Goal: Task Accomplishment & Management: Manage account settings

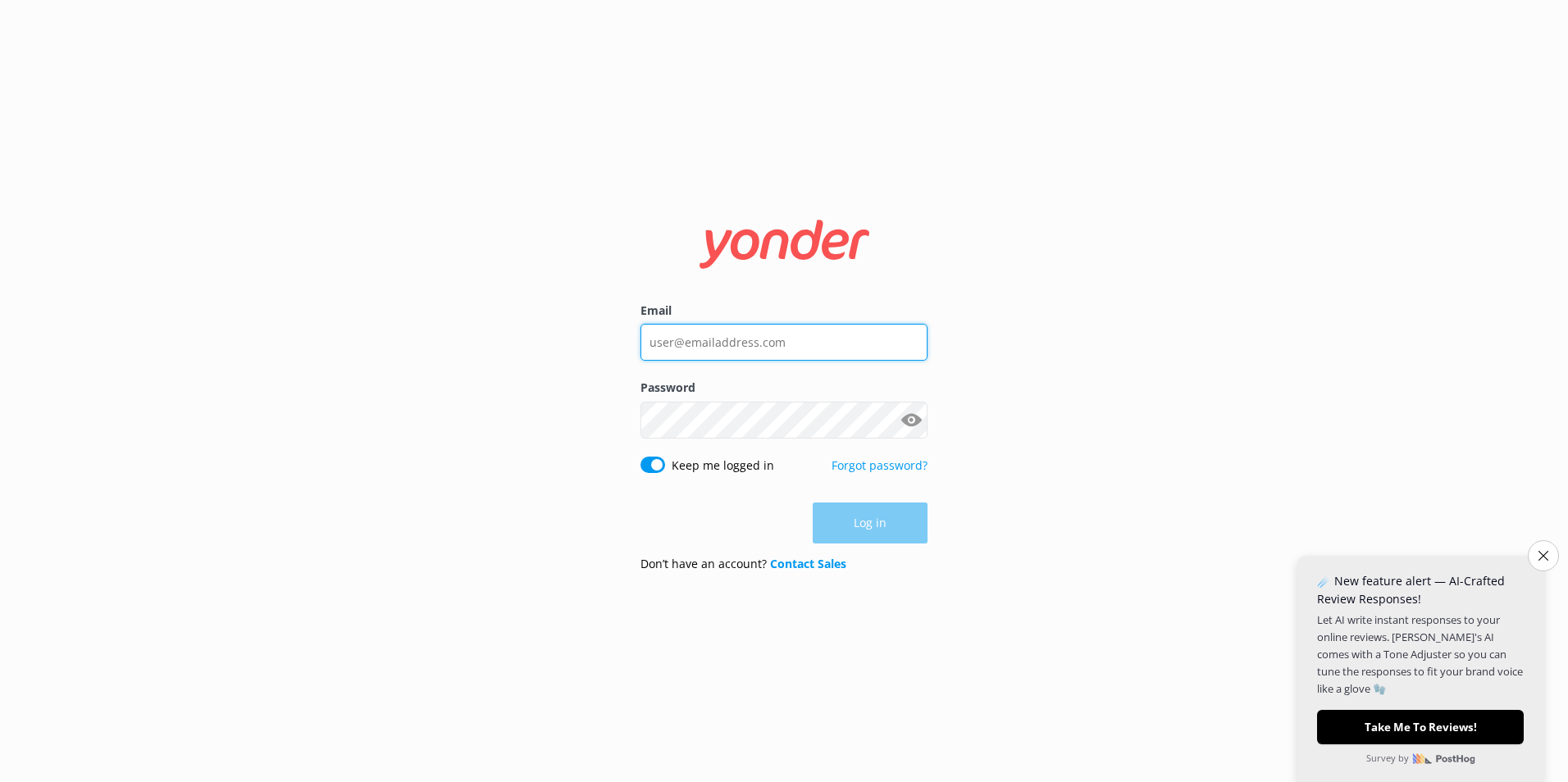
type input "[EMAIL_ADDRESS][DOMAIN_NAME]"
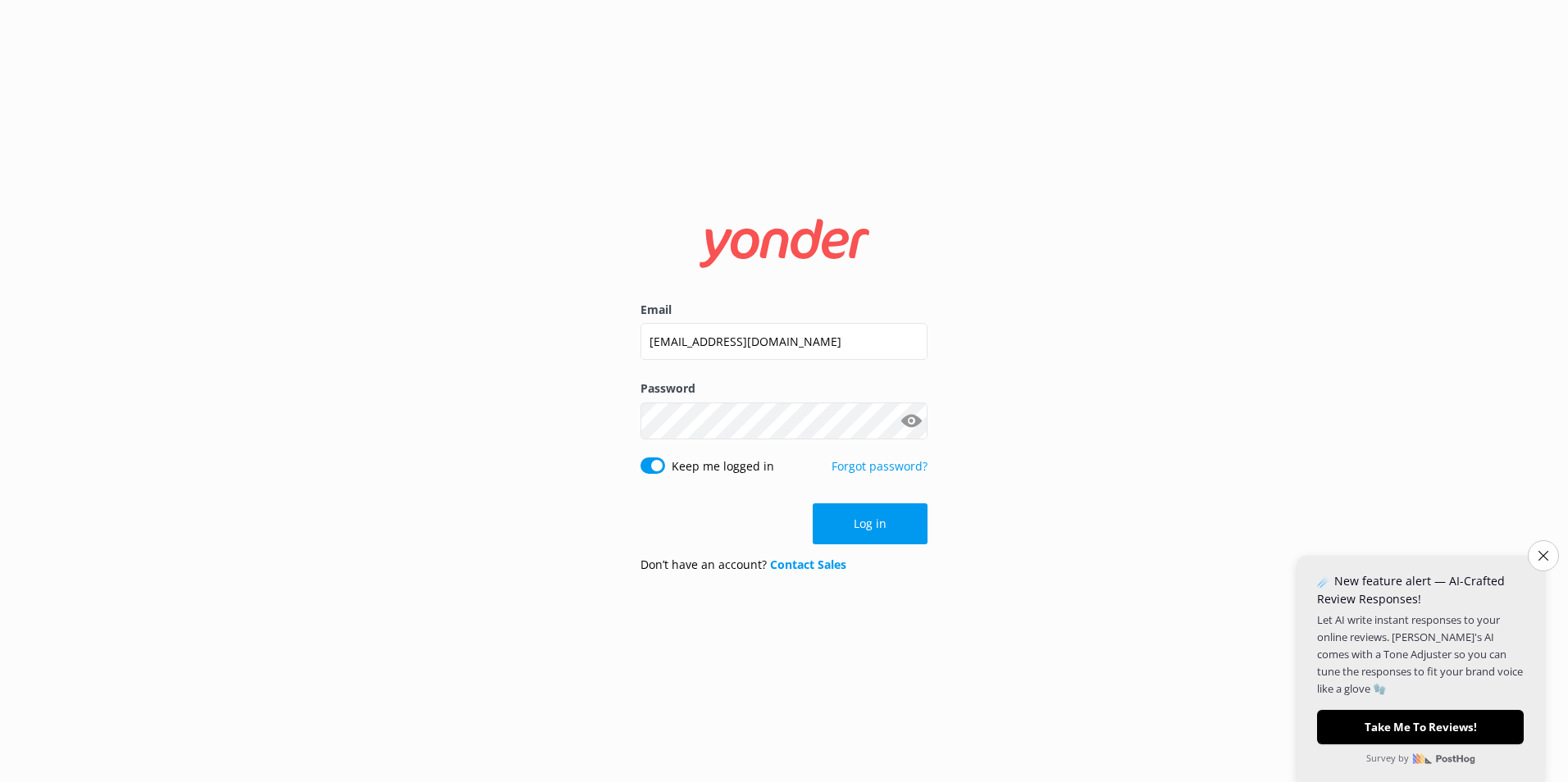
click at [860, 527] on div "Log in" at bounding box center [783, 523] width 287 height 41
click at [871, 517] on button "Log in" at bounding box center [870, 523] width 115 height 41
